Goal: Find specific page/section: Find specific page/section

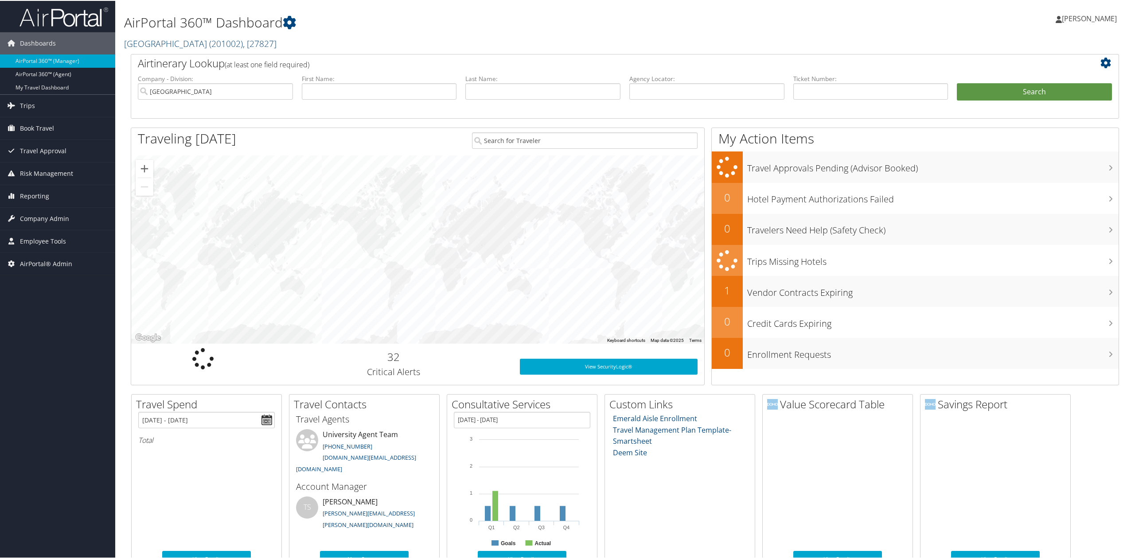
click at [209, 43] on span "( 201002 )" at bounding box center [226, 43] width 34 height 12
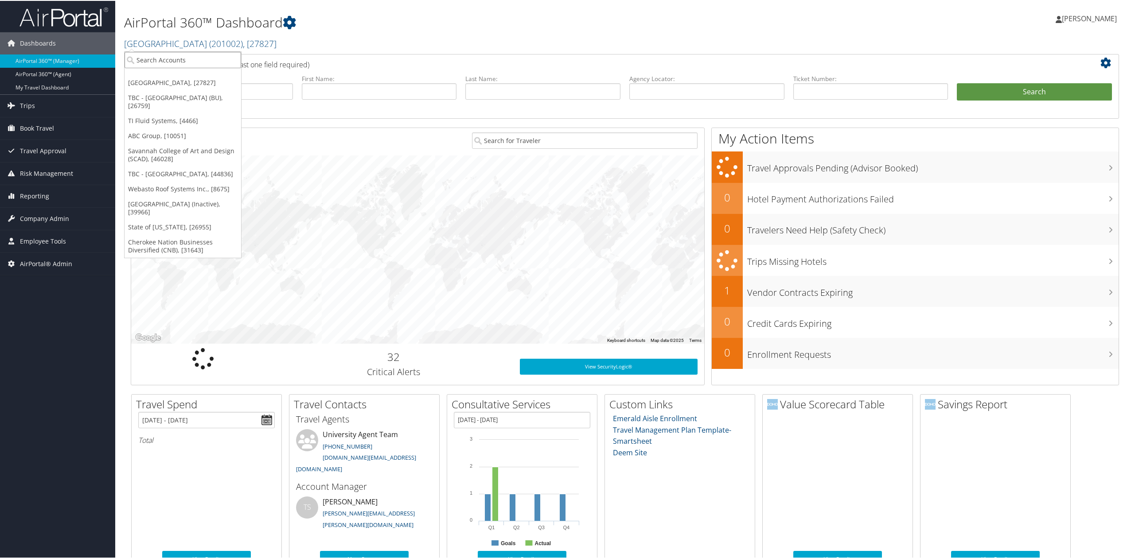
click at [188, 60] on input "search" at bounding box center [182, 59] width 117 height 16
type input "unc c"
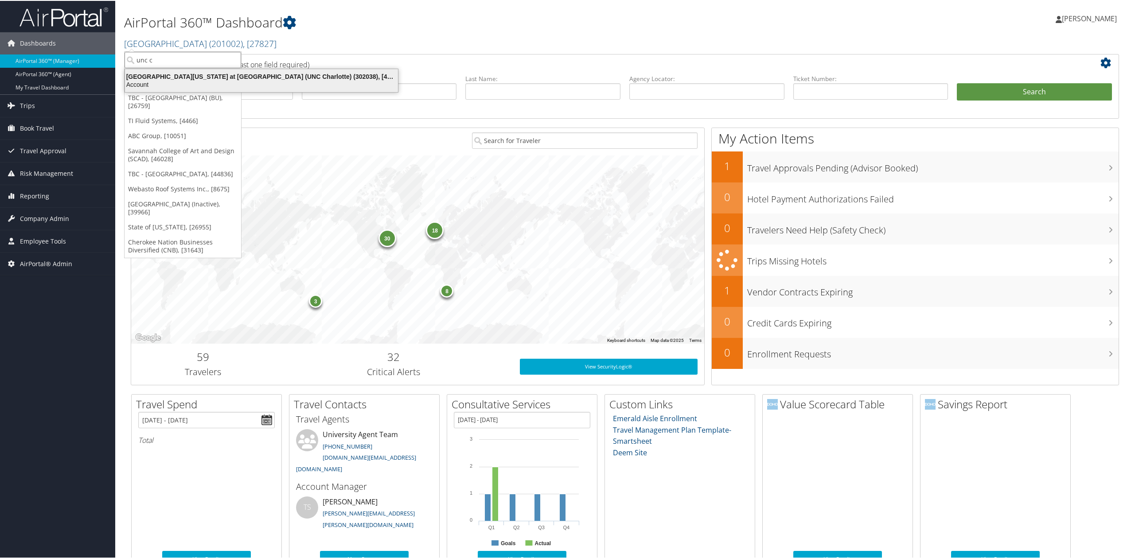
click at [181, 78] on div "University of North Carolina at Charlotte (UNC Charlotte) (302038), [45605]" at bounding box center [262, 76] width 284 height 8
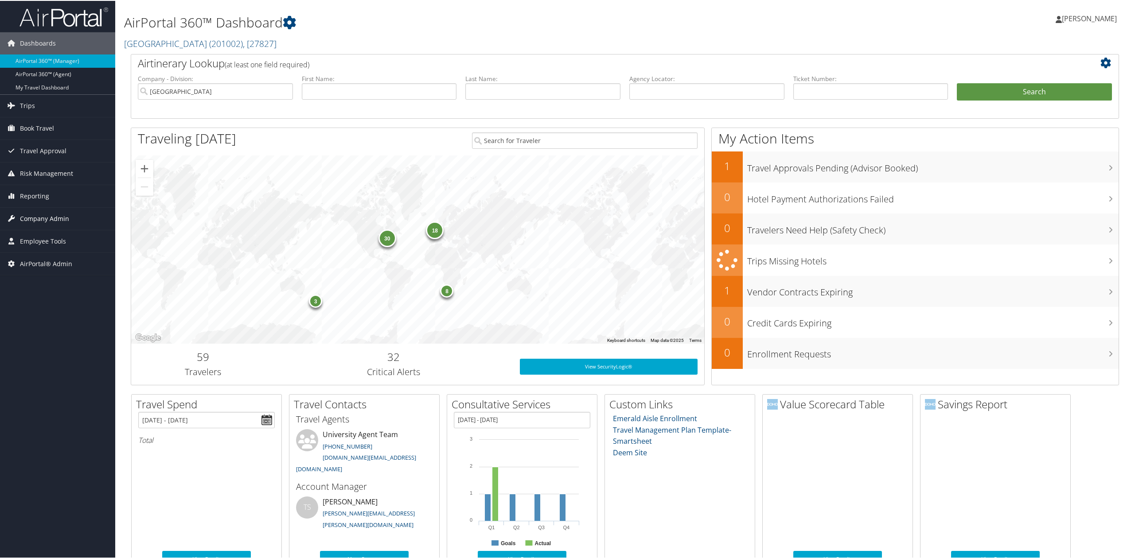
click at [39, 220] on span "Company Admin" at bounding box center [44, 218] width 49 height 22
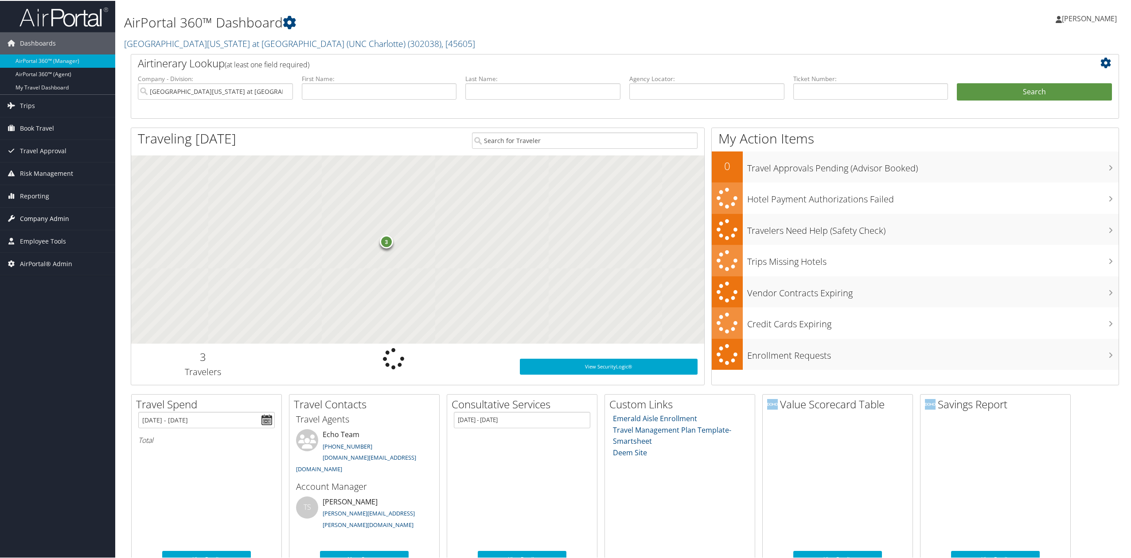
click at [54, 218] on span "Company Admin" at bounding box center [44, 218] width 49 height 22
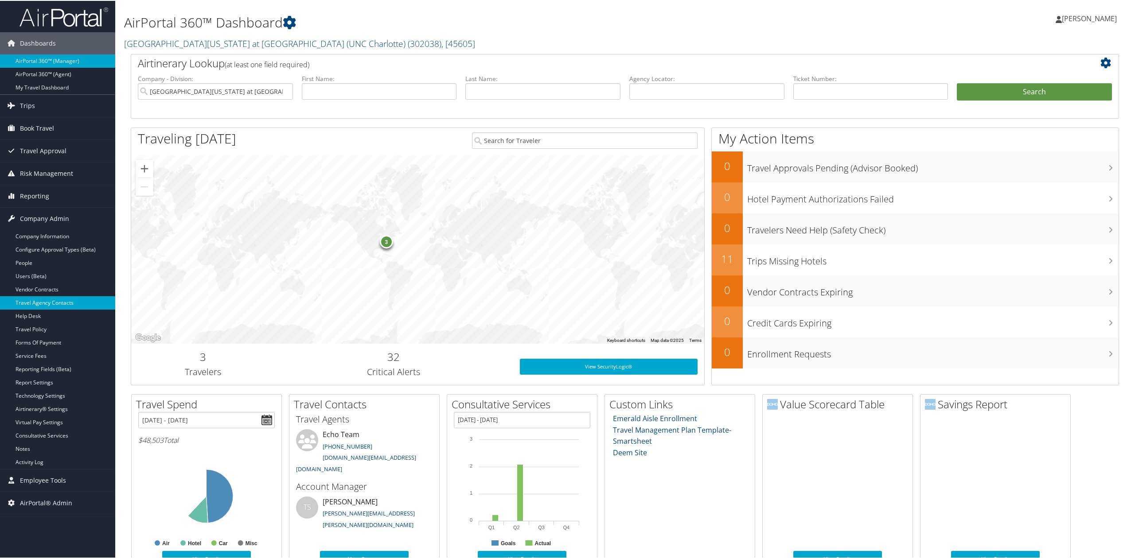
click at [54, 298] on link "Travel Agency Contacts" at bounding box center [57, 302] width 115 height 13
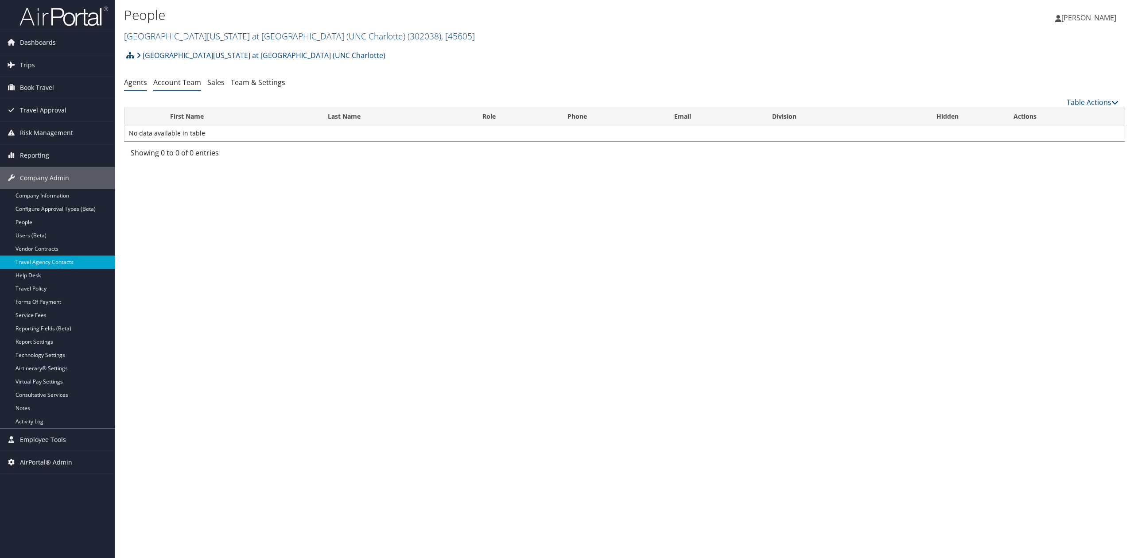
click at [177, 84] on link "Account Team" at bounding box center [177, 83] width 48 height 10
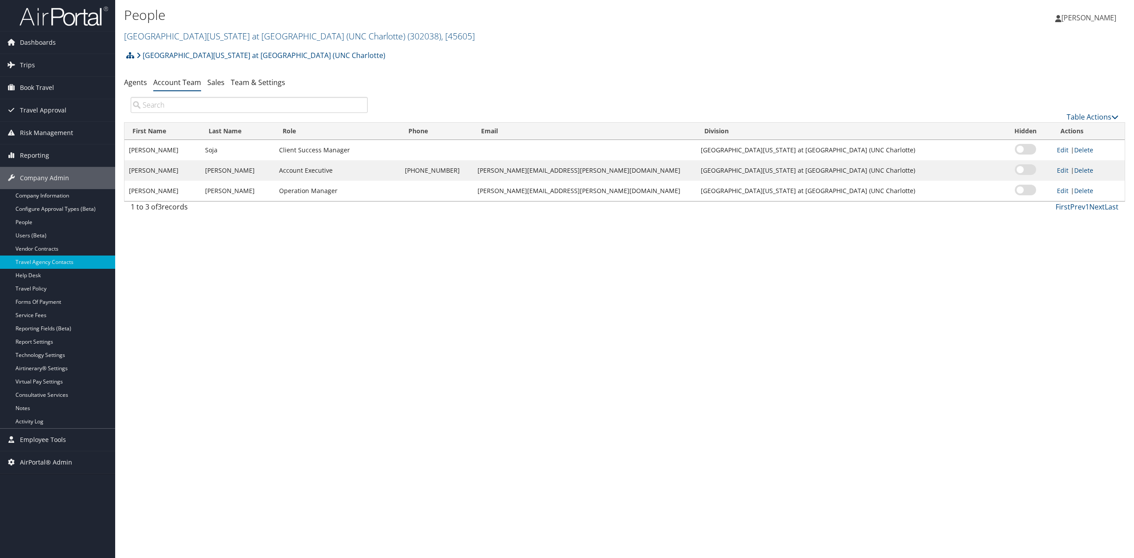
drag, startPoint x: 165, startPoint y: 35, endPoint x: 164, endPoint y: 48, distance: 13.8
click at [164, 35] on link "University of North Carolina at Charlotte (UNC Charlotte) ( 302038 ) , [ 45605 ]" at bounding box center [299, 36] width 351 height 12
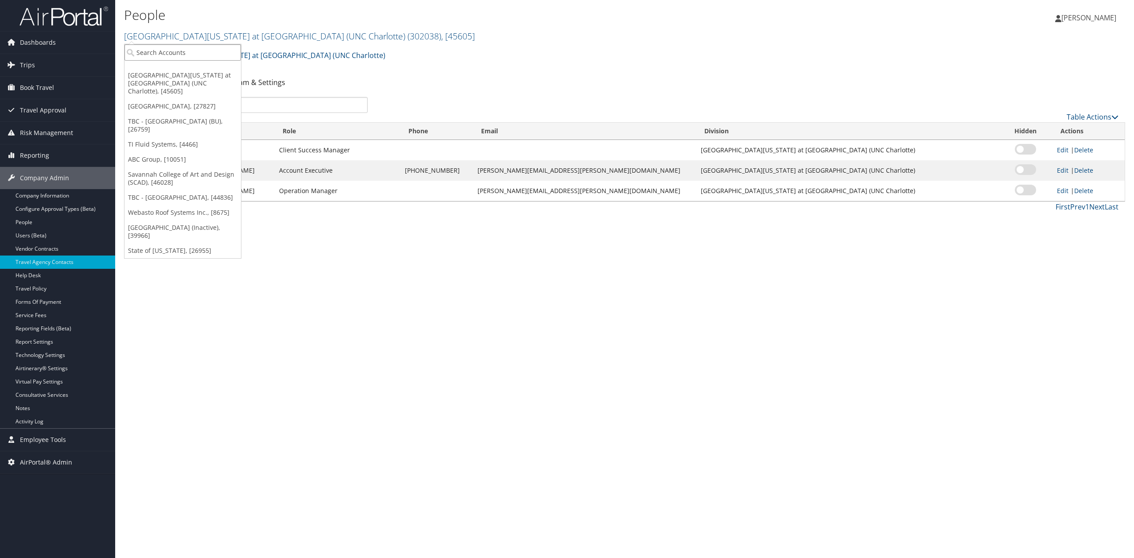
click at [168, 54] on input "search" at bounding box center [182, 52] width 117 height 16
type input "webasto"
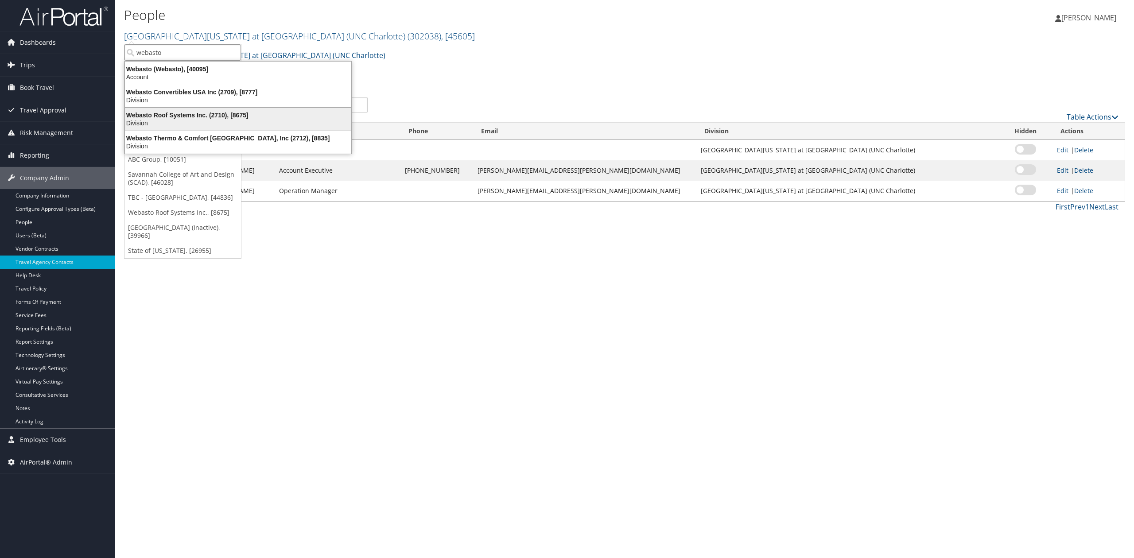
click at [180, 122] on div "Division" at bounding box center [238, 123] width 237 height 8
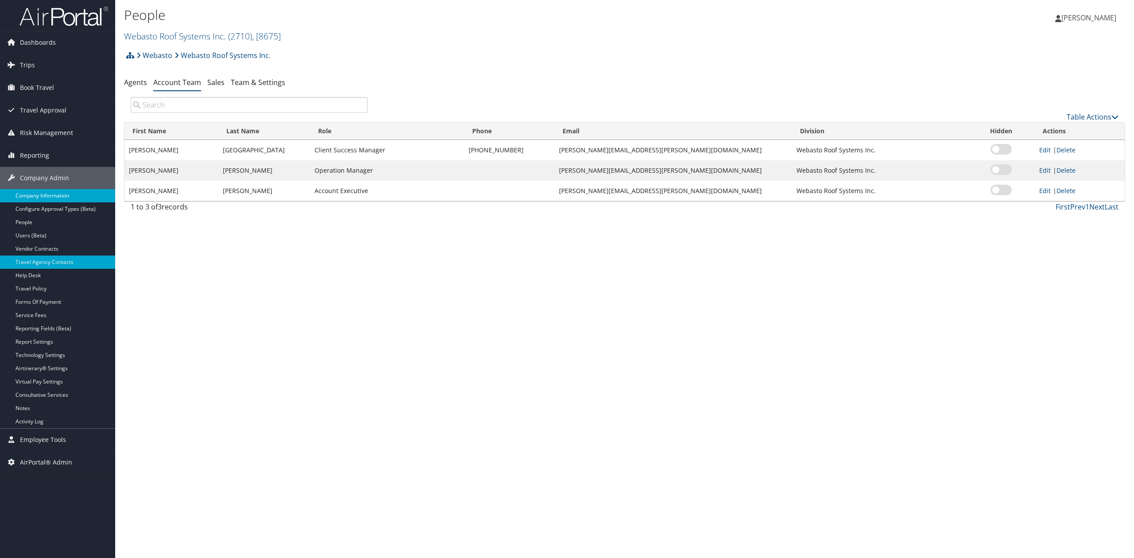
click at [73, 198] on link "Company Information" at bounding box center [57, 195] width 115 height 13
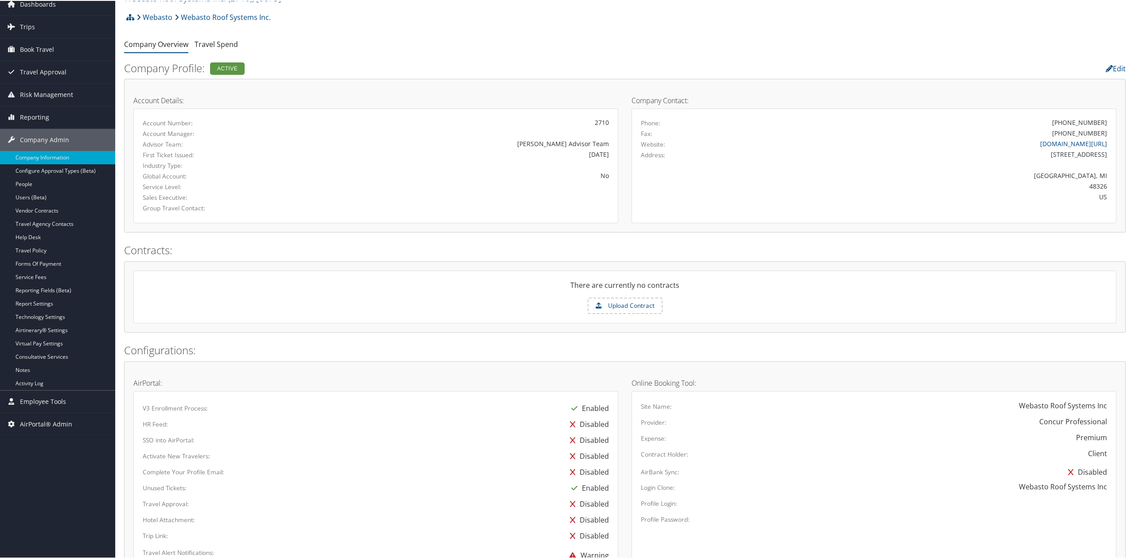
scroll to position [32, 0]
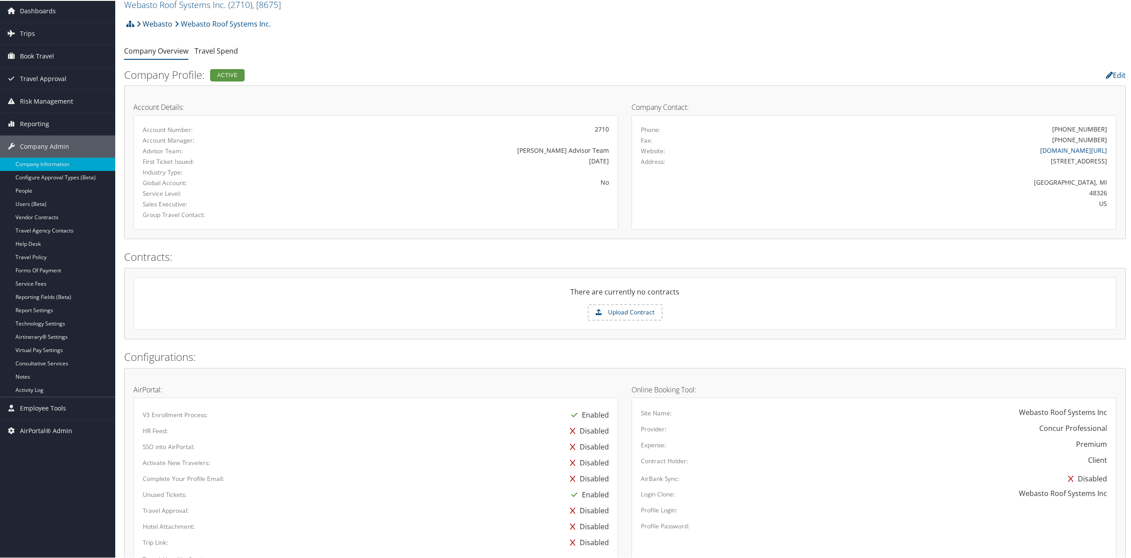
click at [139, 19] on icon at bounding box center [138, 22] width 4 height 7
click at [130, 21] on icon at bounding box center [130, 22] width 8 height 7
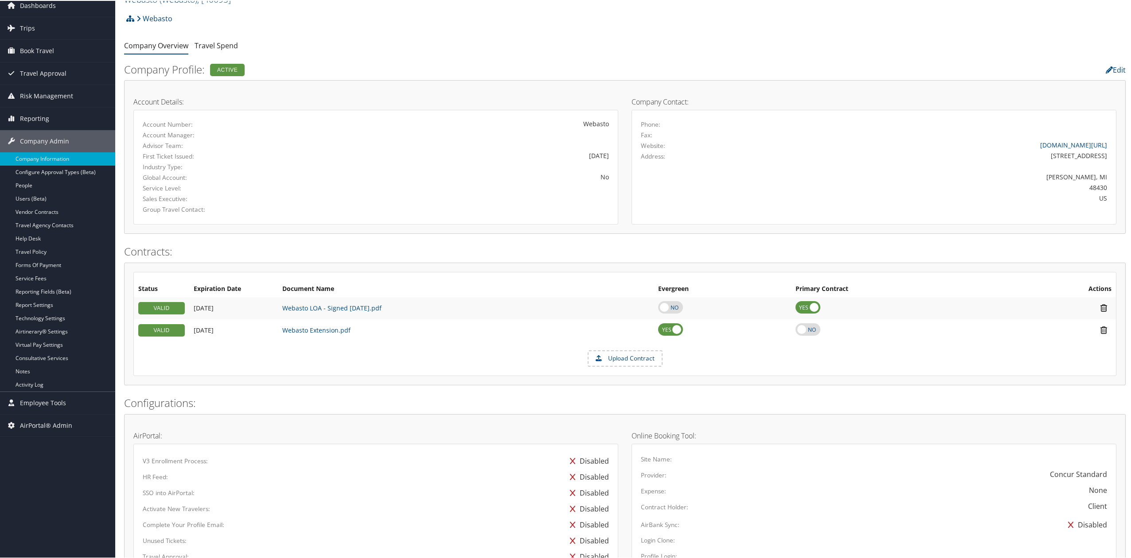
scroll to position [59, 0]
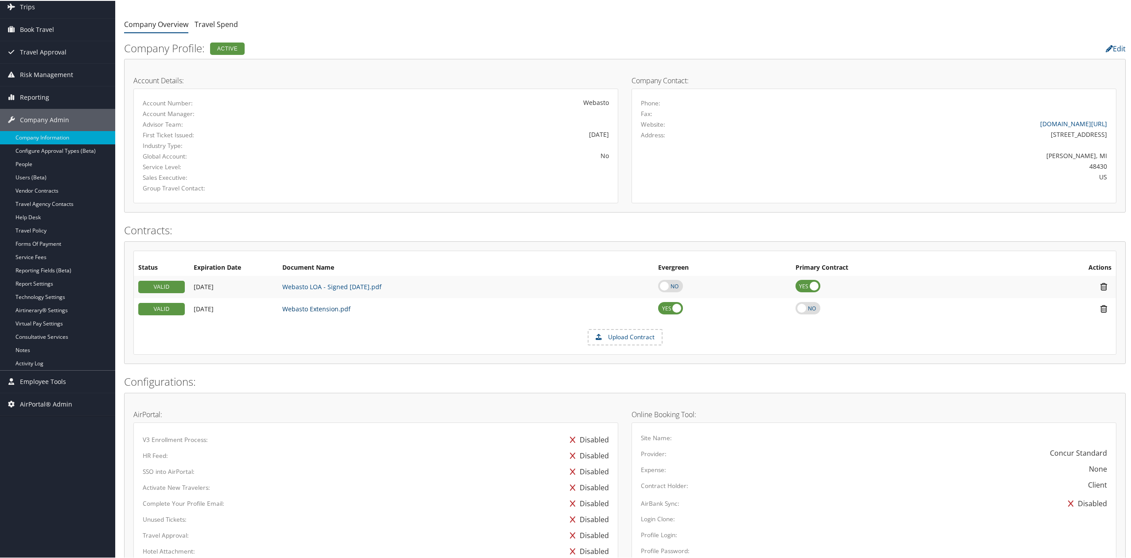
click at [318, 310] on link "Webasto Extension.pdf" at bounding box center [316, 308] width 68 height 8
click at [339, 311] on link "Webasto Extension.pdf" at bounding box center [316, 308] width 68 height 8
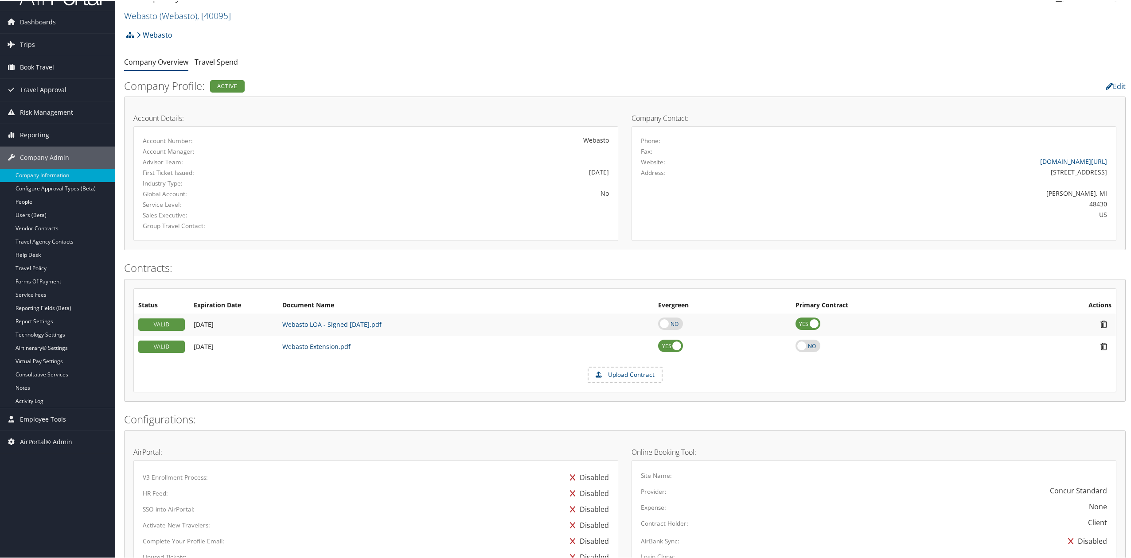
scroll to position [0, 0]
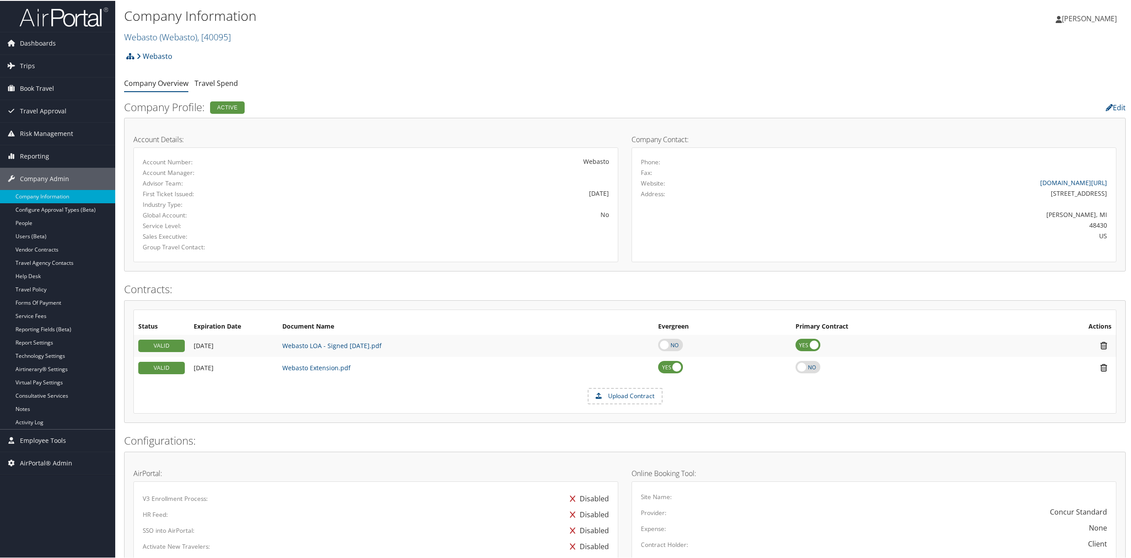
click at [89, 24] on img at bounding box center [63, 16] width 89 height 21
